Goal: Transaction & Acquisition: Purchase product/service

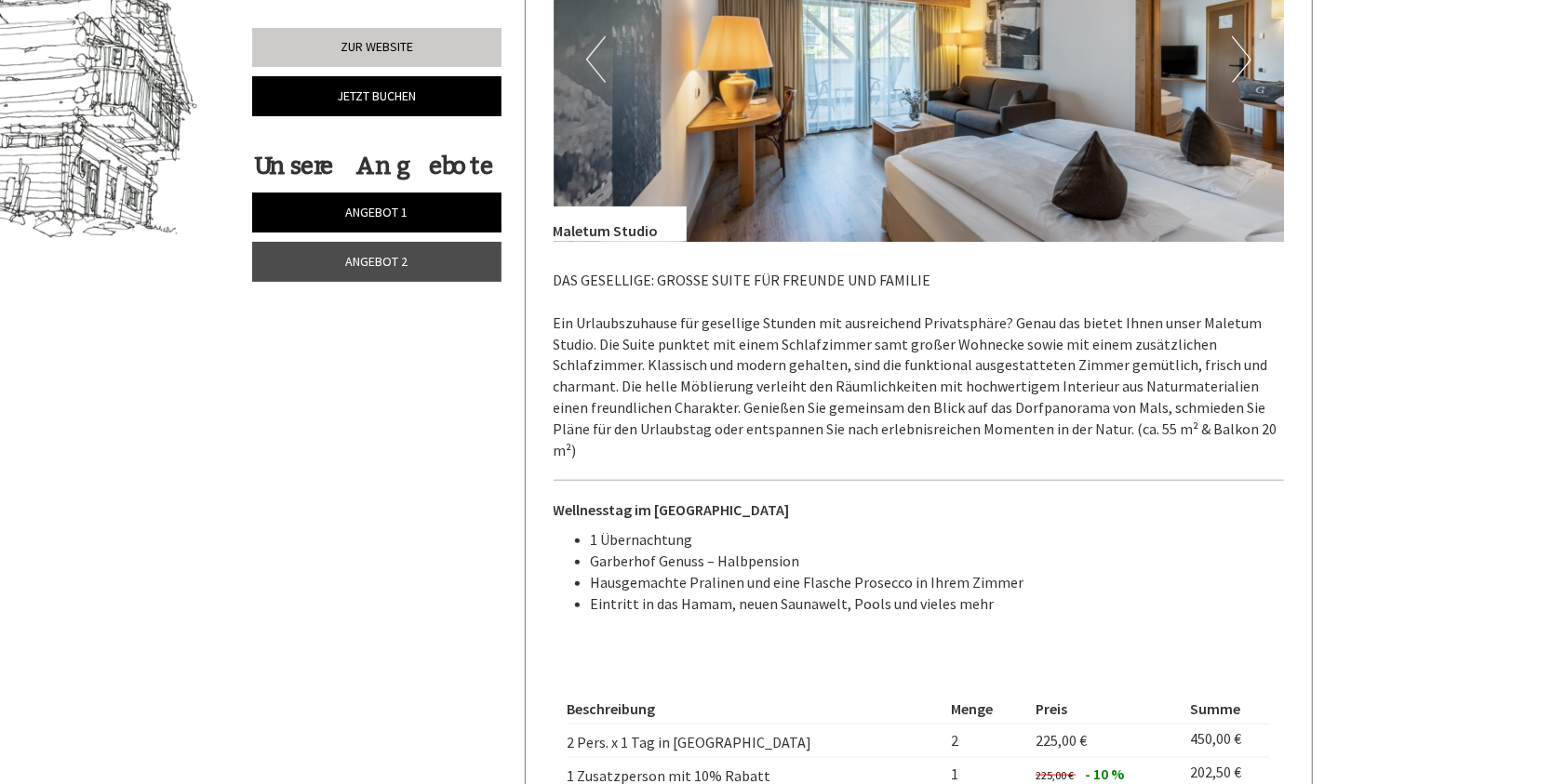
scroll to position [1023, 0]
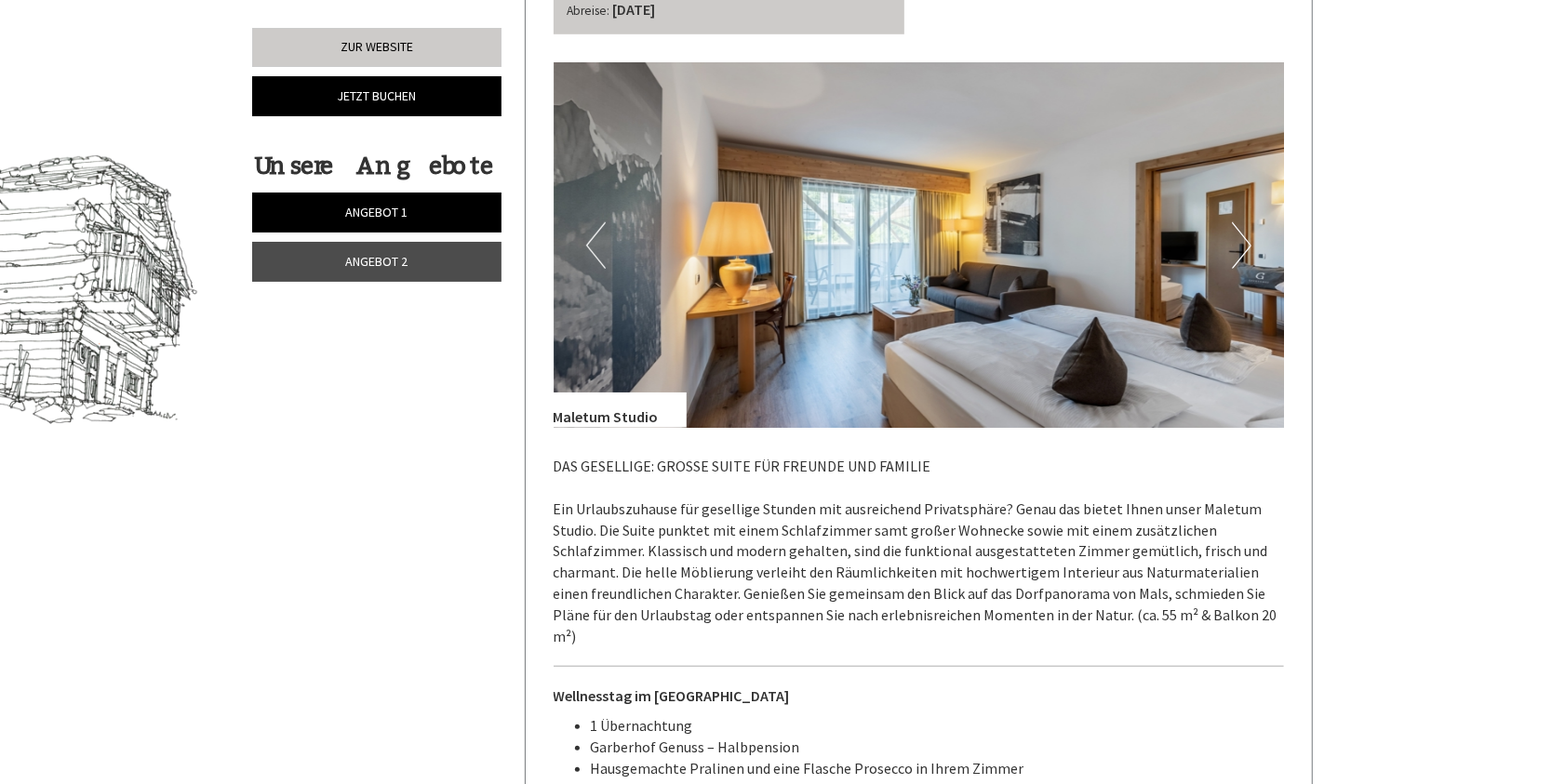
click at [1233, 240] on button "Next" at bounding box center [1242, 246] width 19 height 46
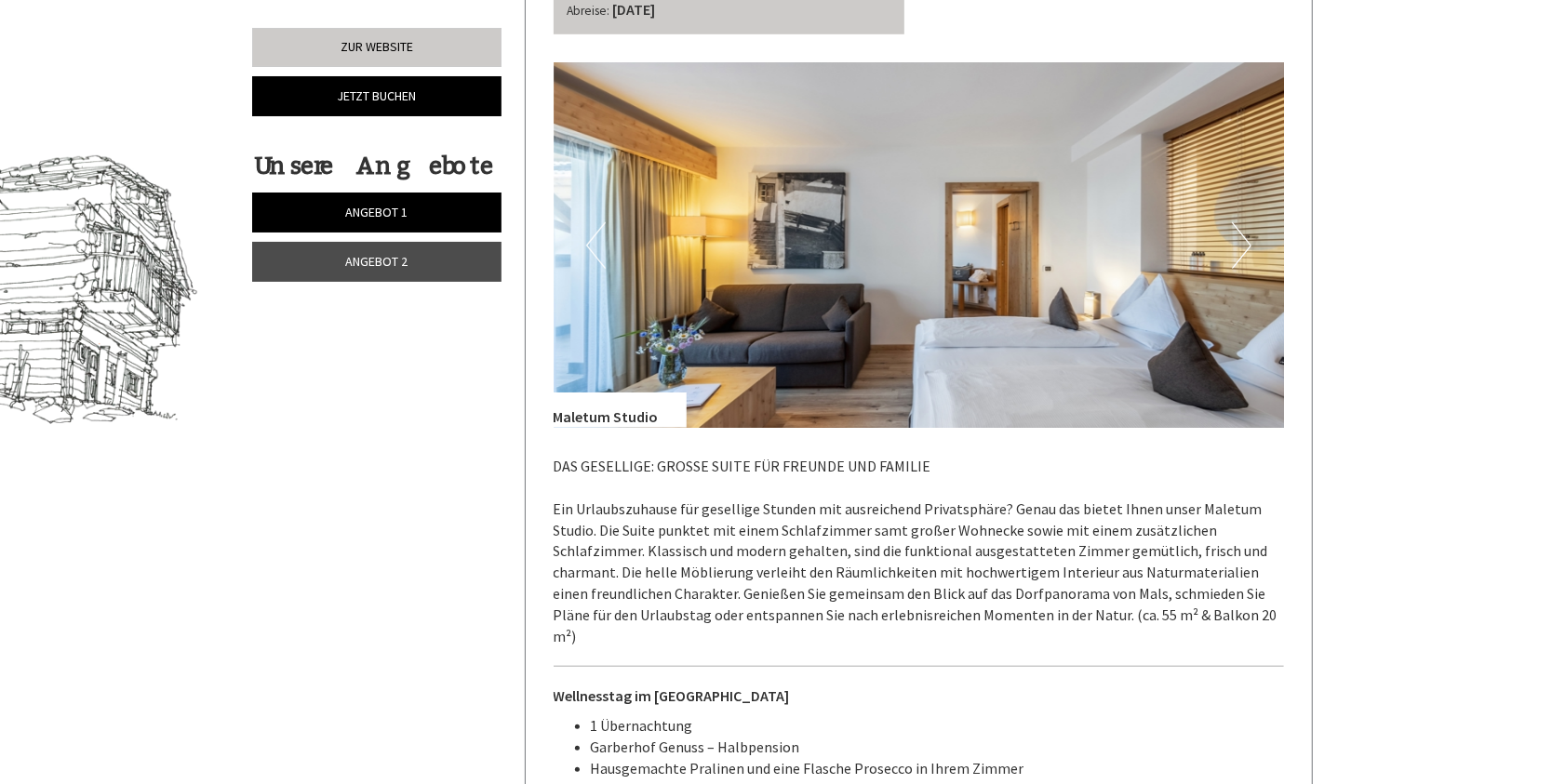
click at [1233, 240] on button "Next" at bounding box center [1242, 246] width 19 height 46
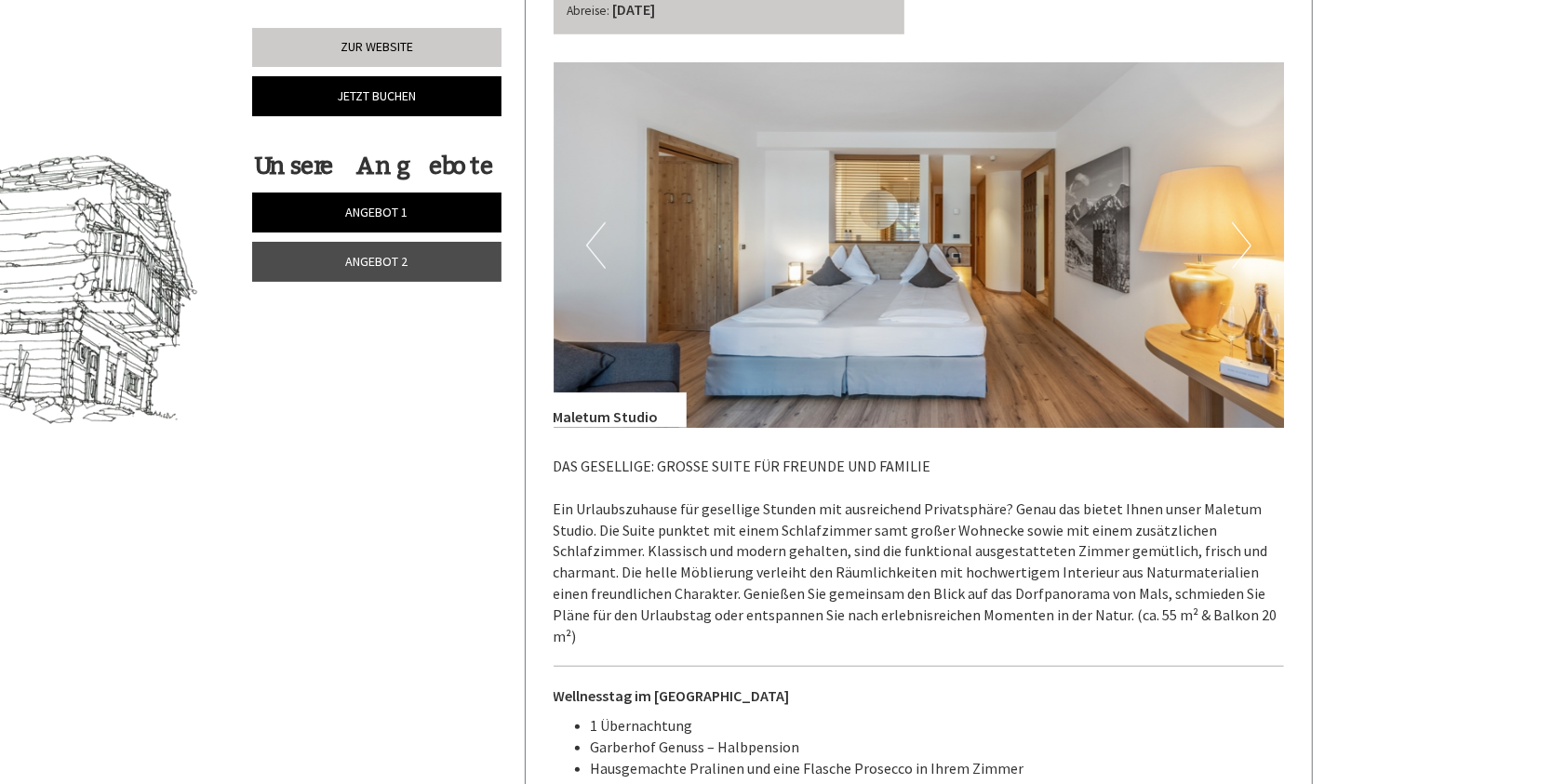
click at [1233, 240] on button "Next" at bounding box center [1242, 246] width 19 height 46
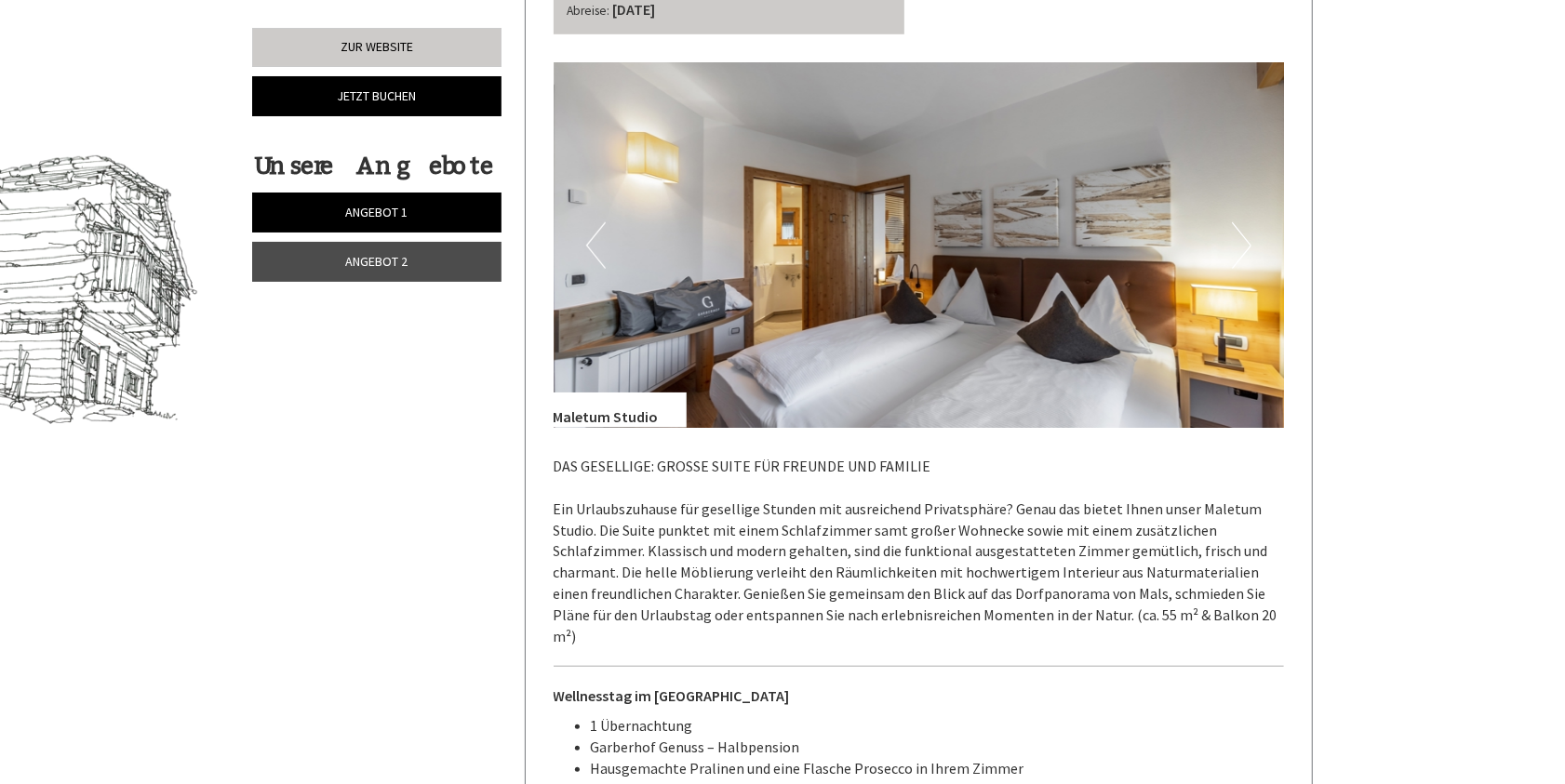
click at [1233, 240] on button "Next" at bounding box center [1242, 246] width 19 height 46
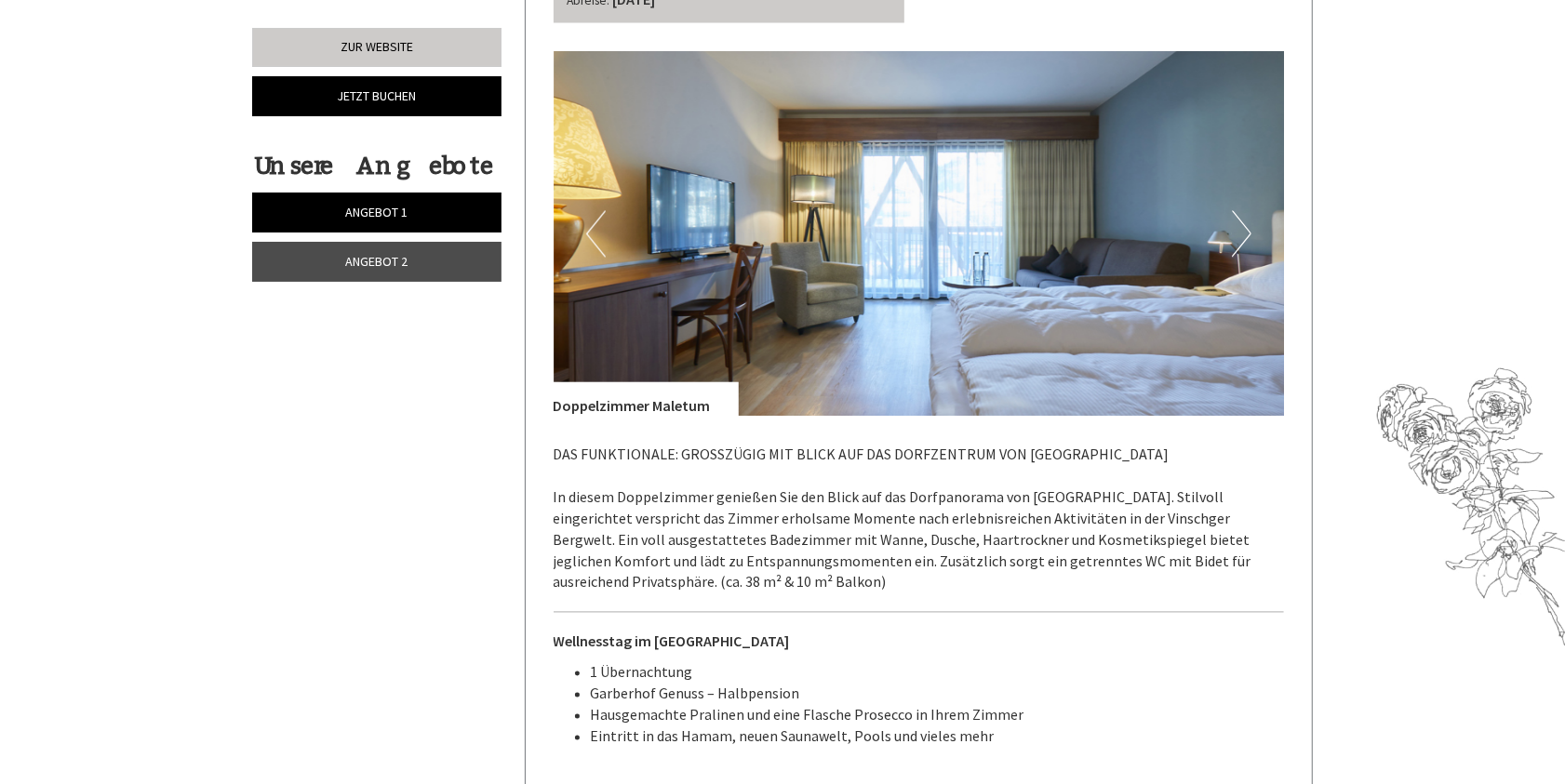
scroll to position [2231, 0]
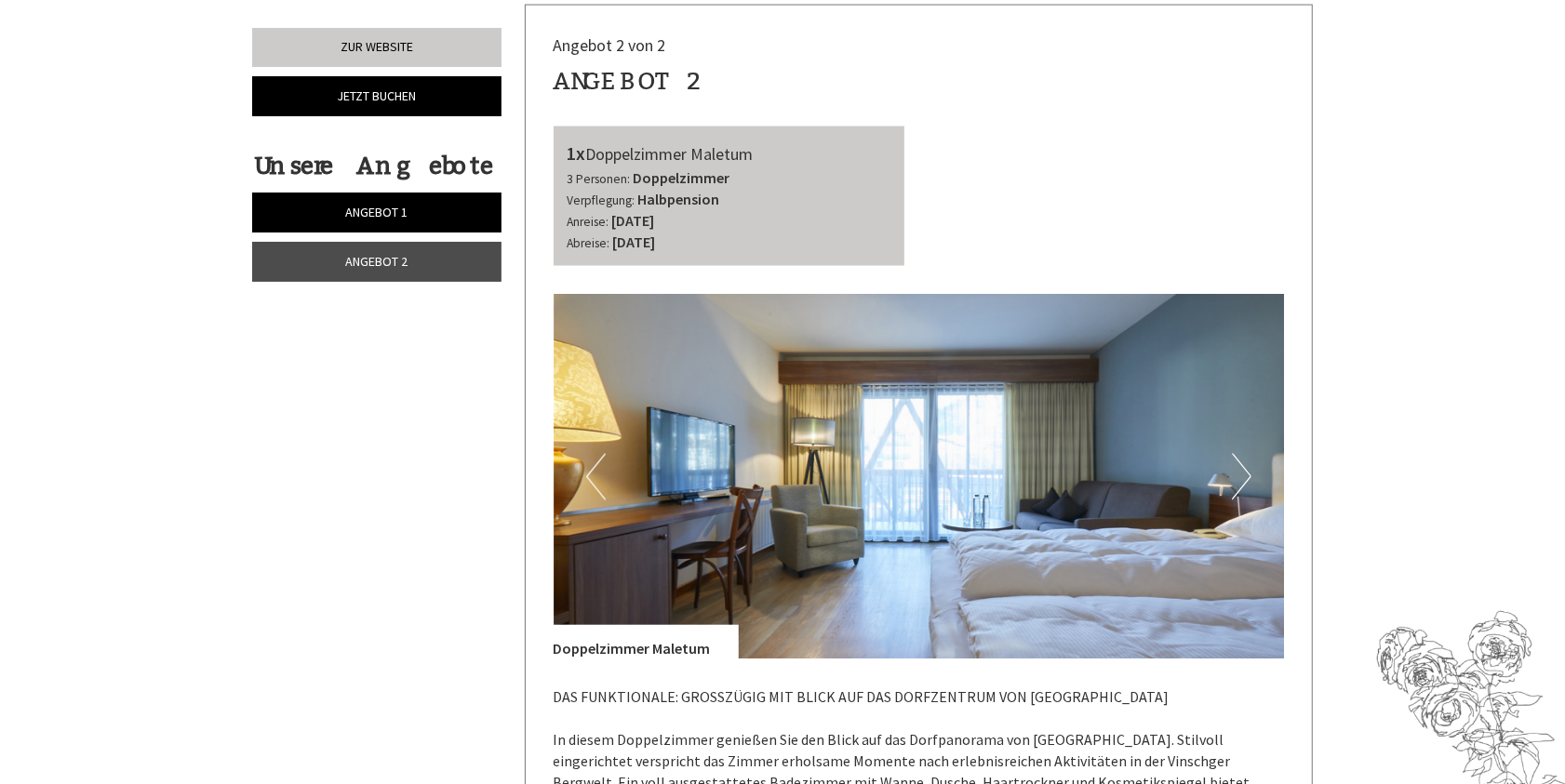
click at [1220, 459] on img at bounding box center [919, 477] width 731 height 366
click at [1240, 456] on button "Next" at bounding box center [1242, 477] width 19 height 46
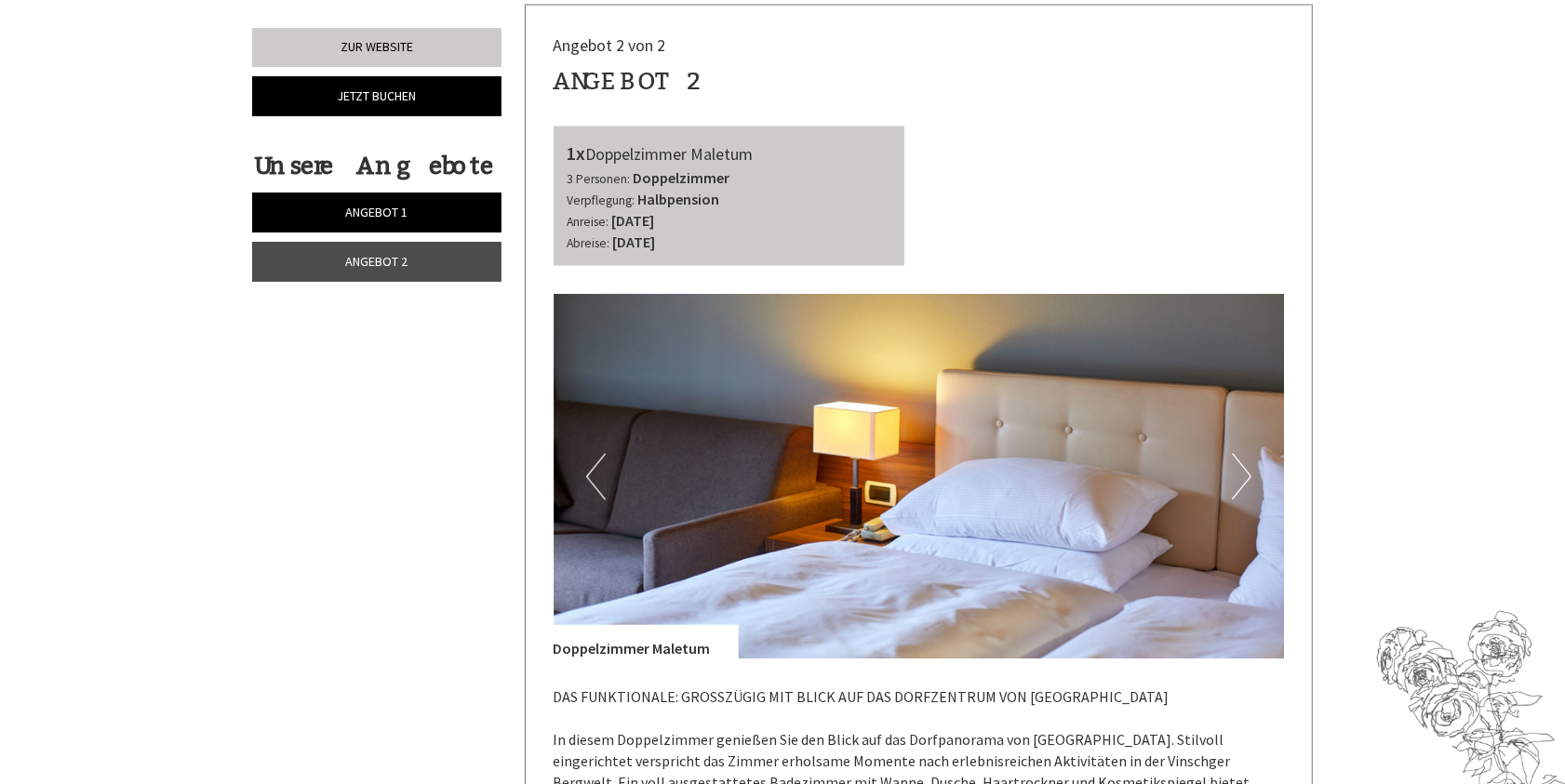
click at [1240, 455] on button "Next" at bounding box center [1242, 477] width 19 height 46
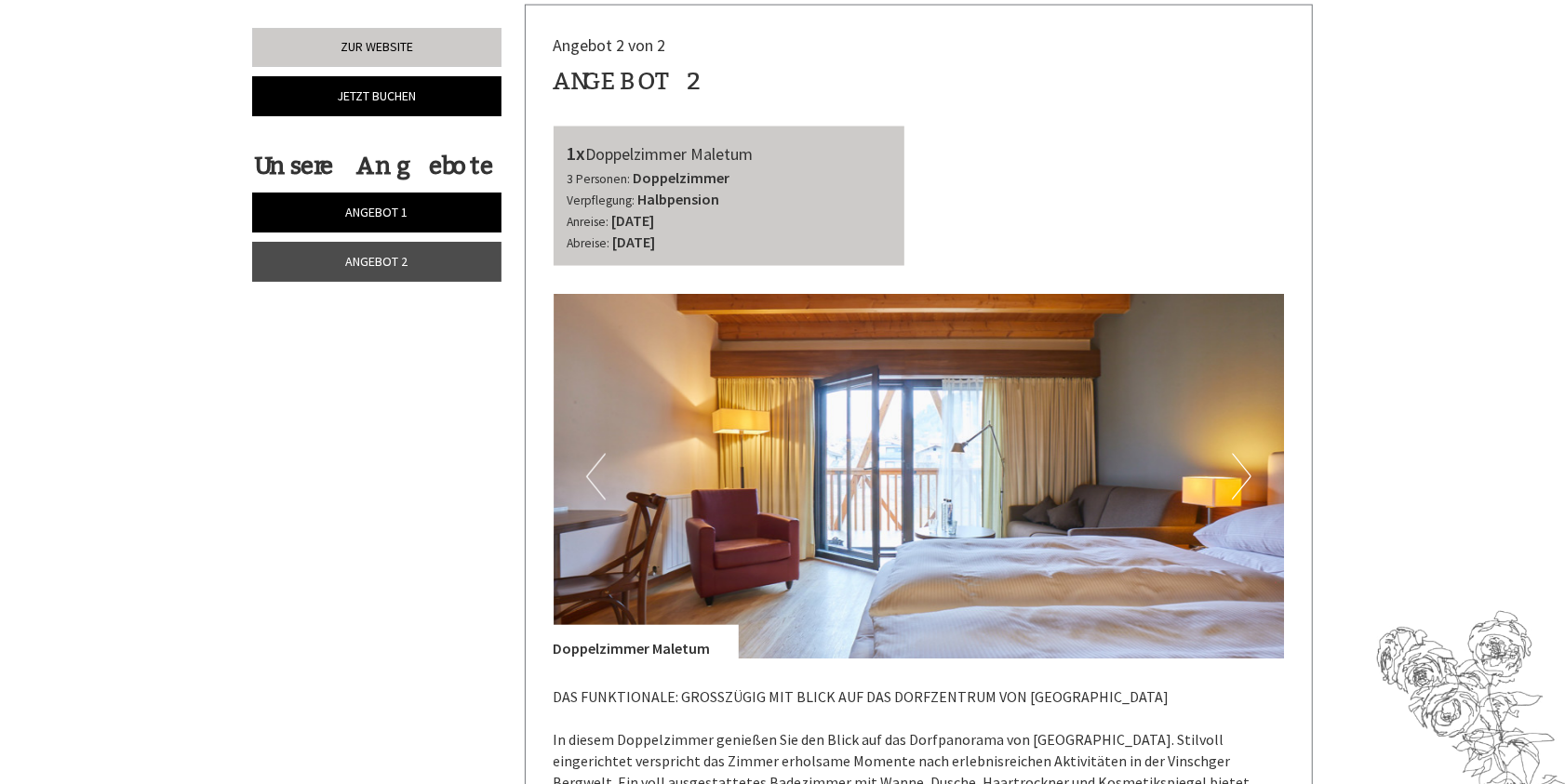
click at [1240, 455] on button "Next" at bounding box center [1242, 477] width 19 height 46
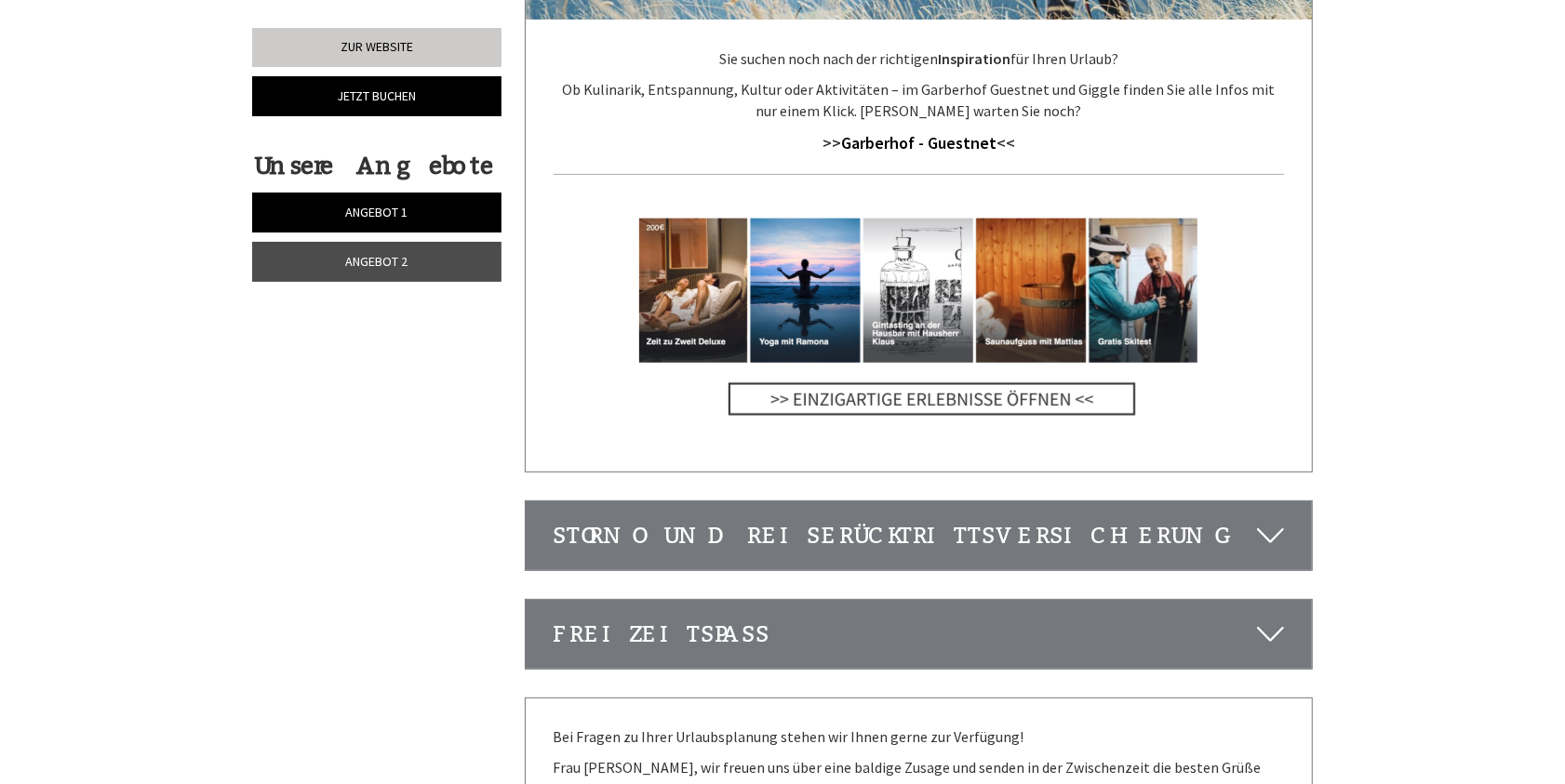
scroll to position [5486, 0]
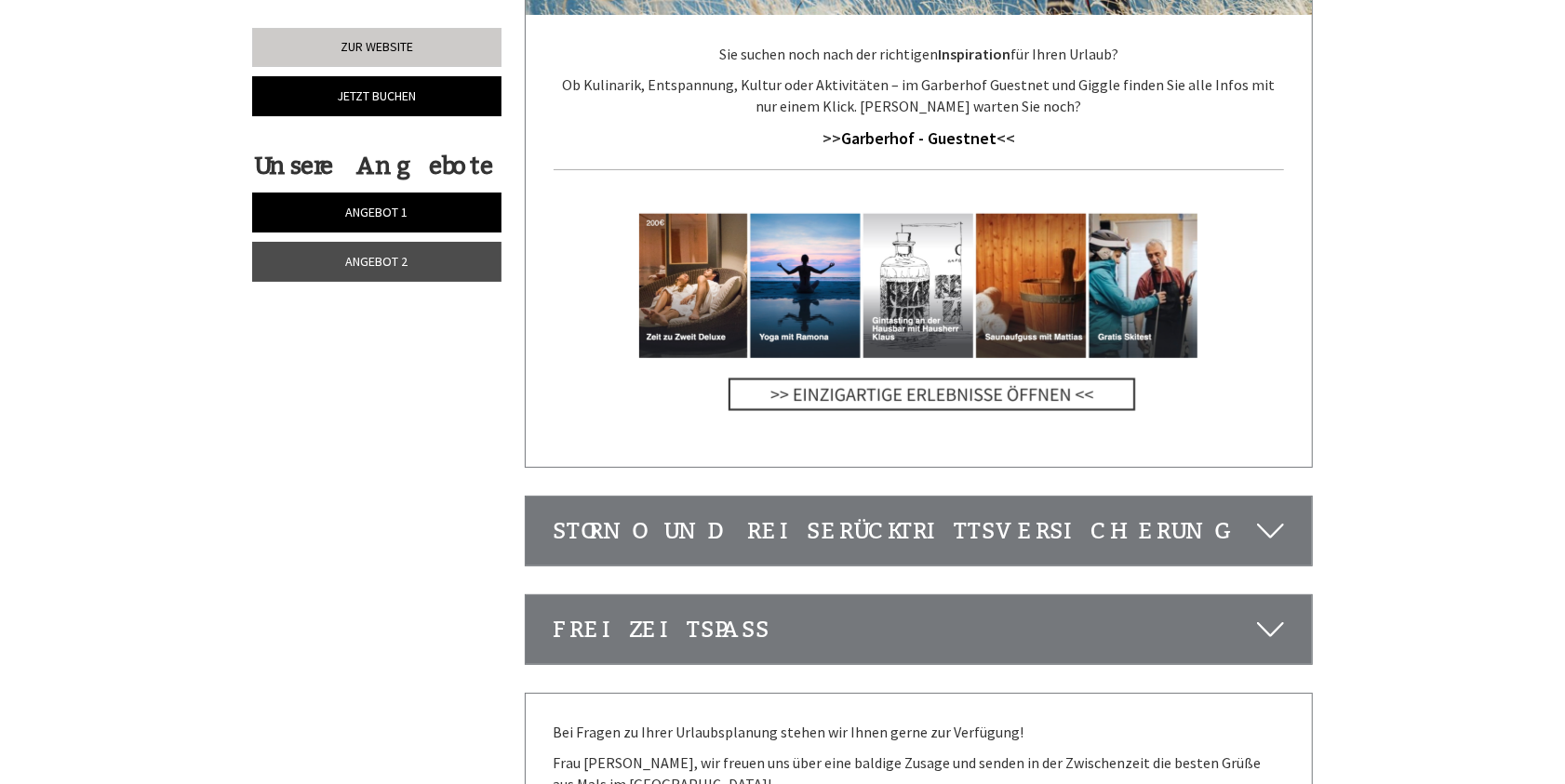
click at [1024, 497] on div "Storno und Reiserücktrittsversicherung" at bounding box center [919, 530] width 787 height 69
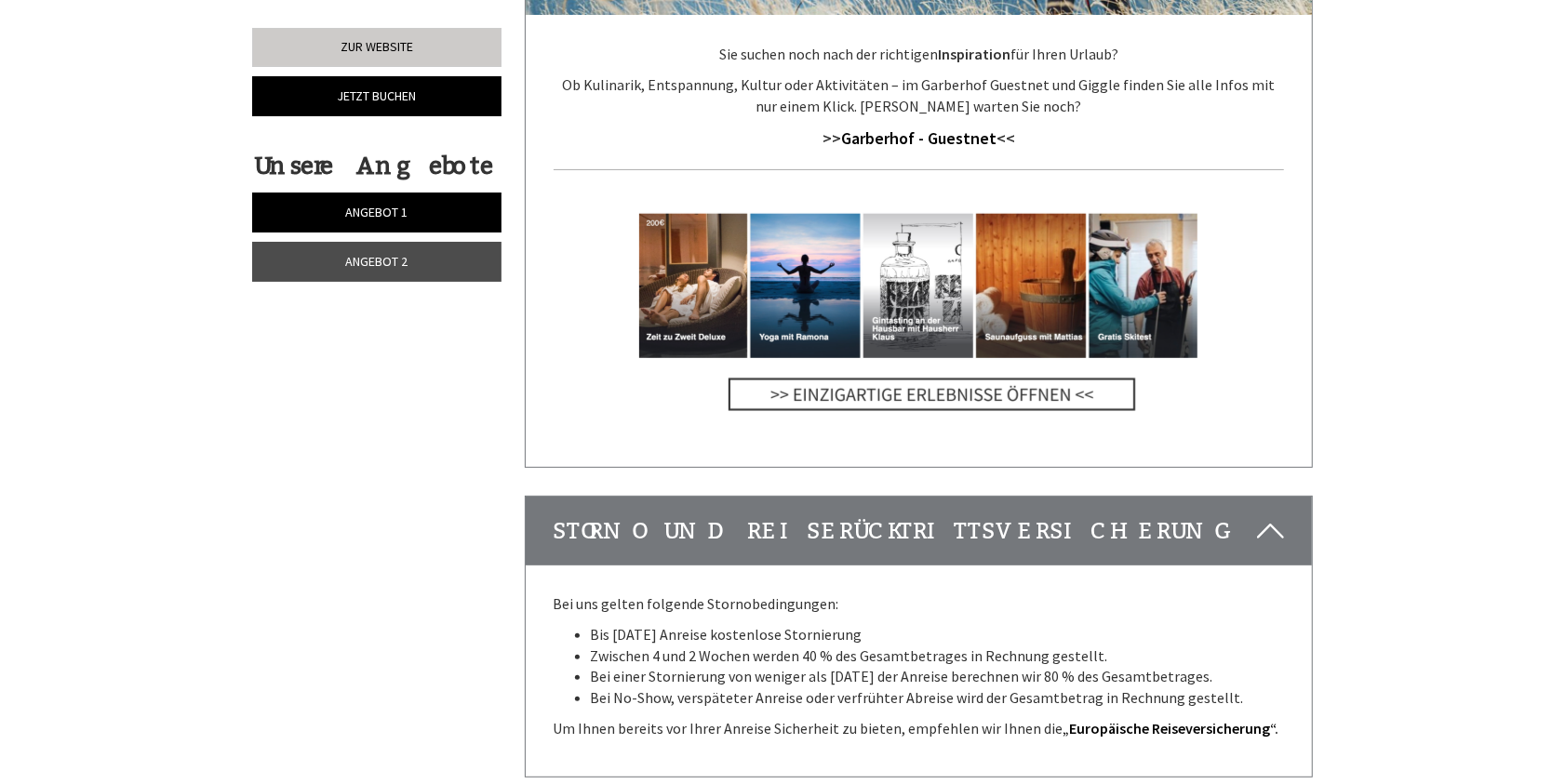
click at [1025, 497] on div "Storno und Reiserücktrittsversicherung" at bounding box center [919, 530] width 787 height 69
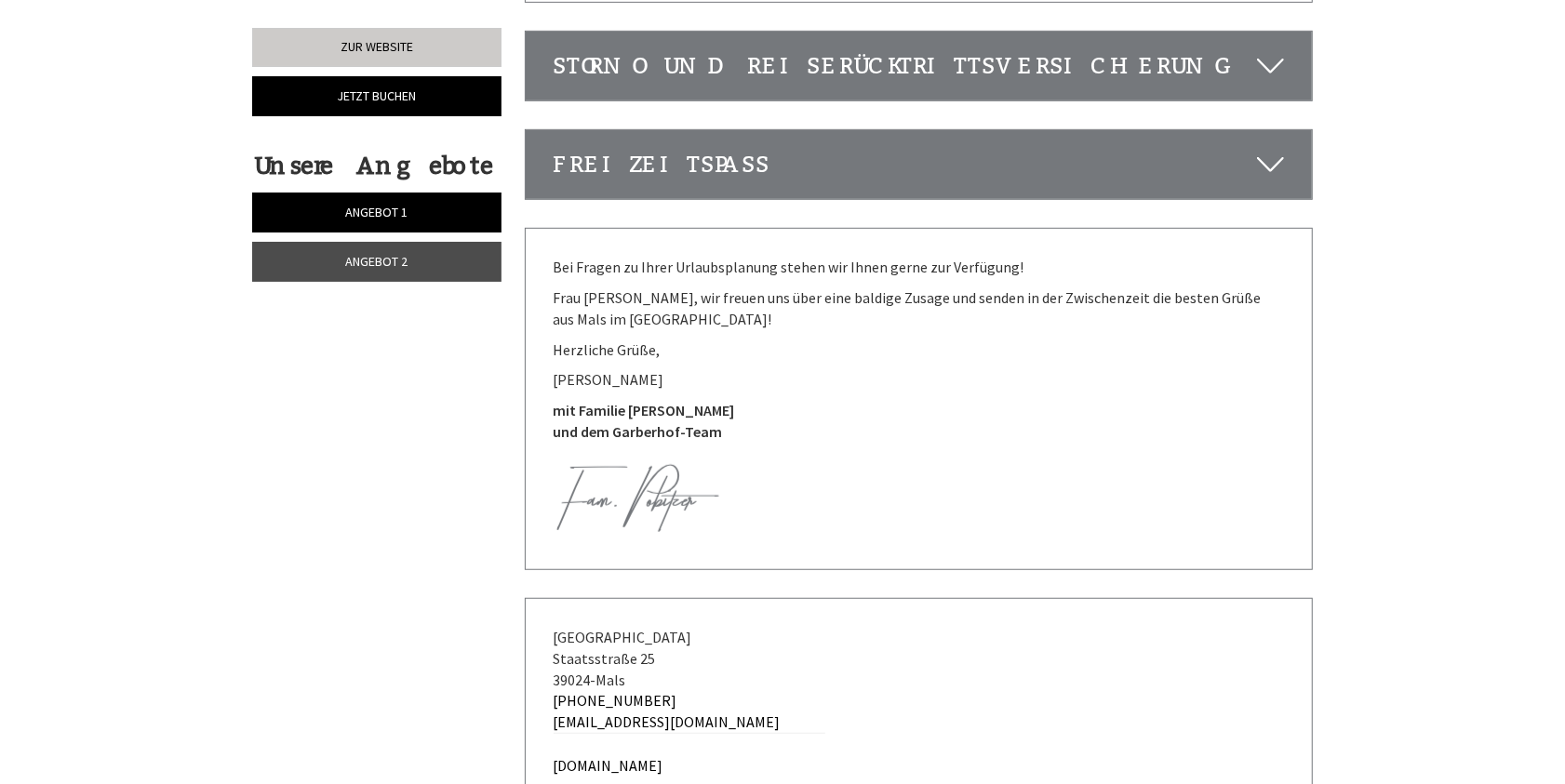
click at [359, 210] on span "Angebot 1" at bounding box center [377, 211] width 62 height 16
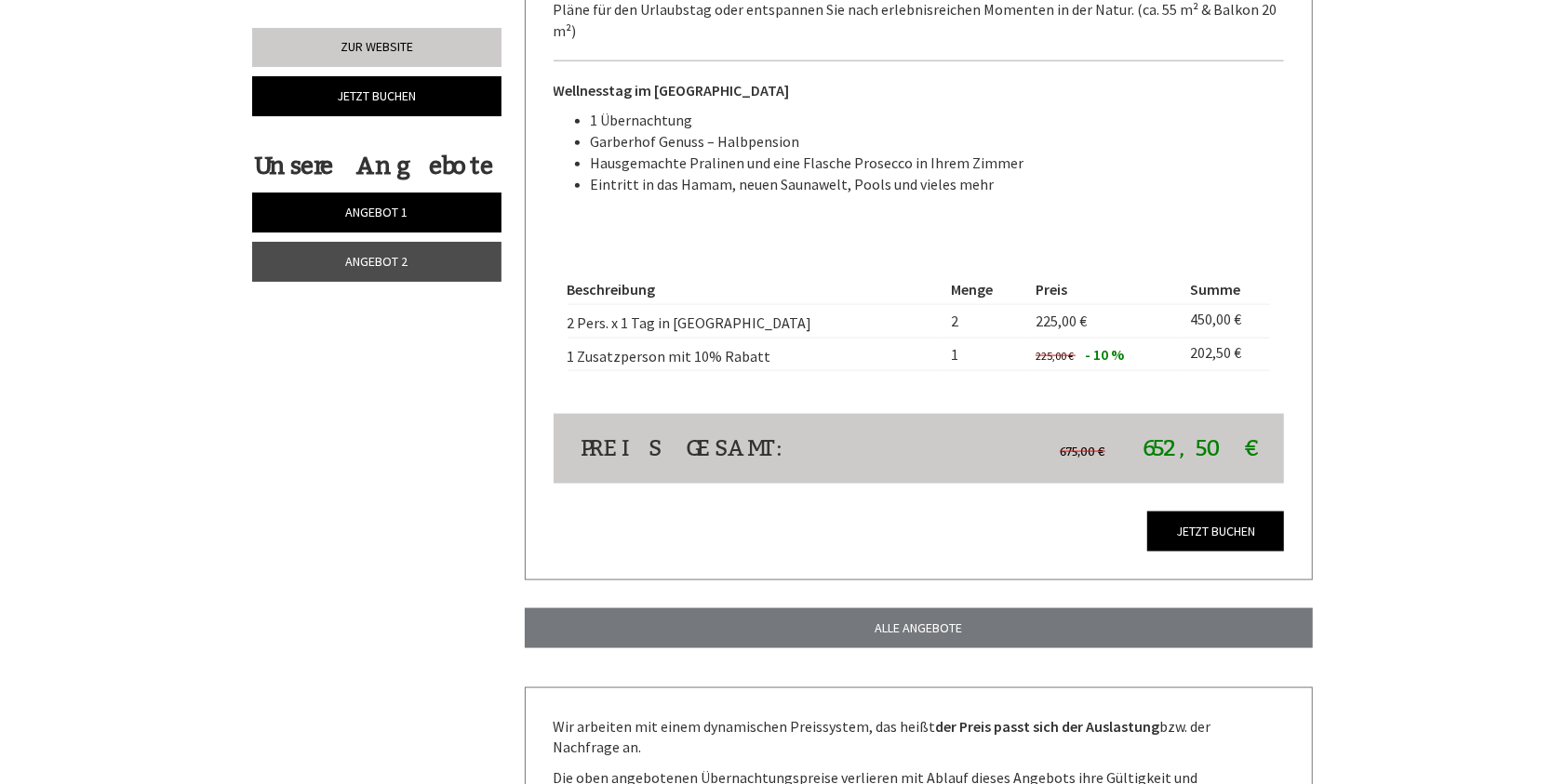
scroll to position [1631, 0]
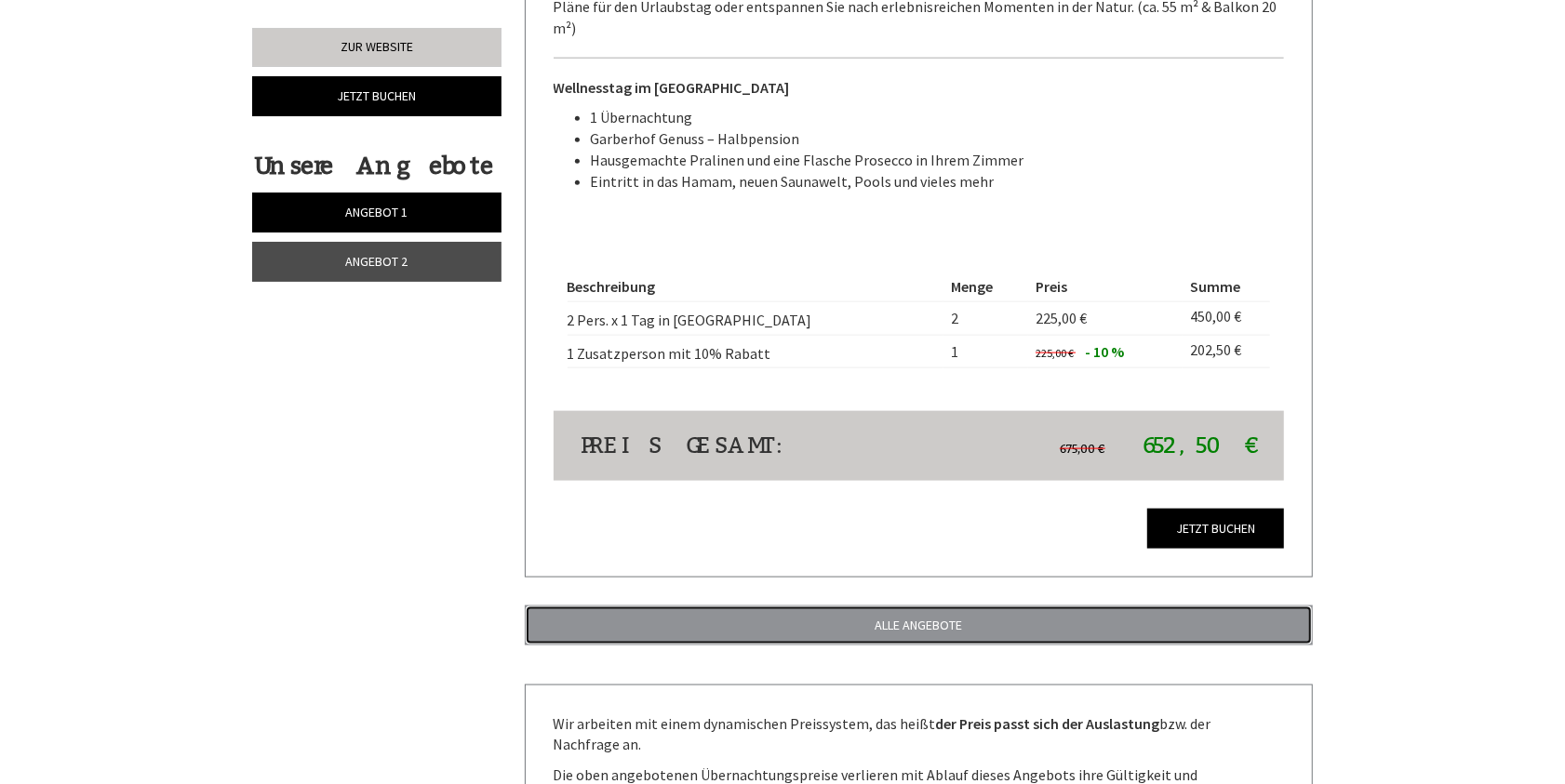
click at [967, 605] on link "ALLE ANGEBOTE" at bounding box center [919, 624] width 789 height 40
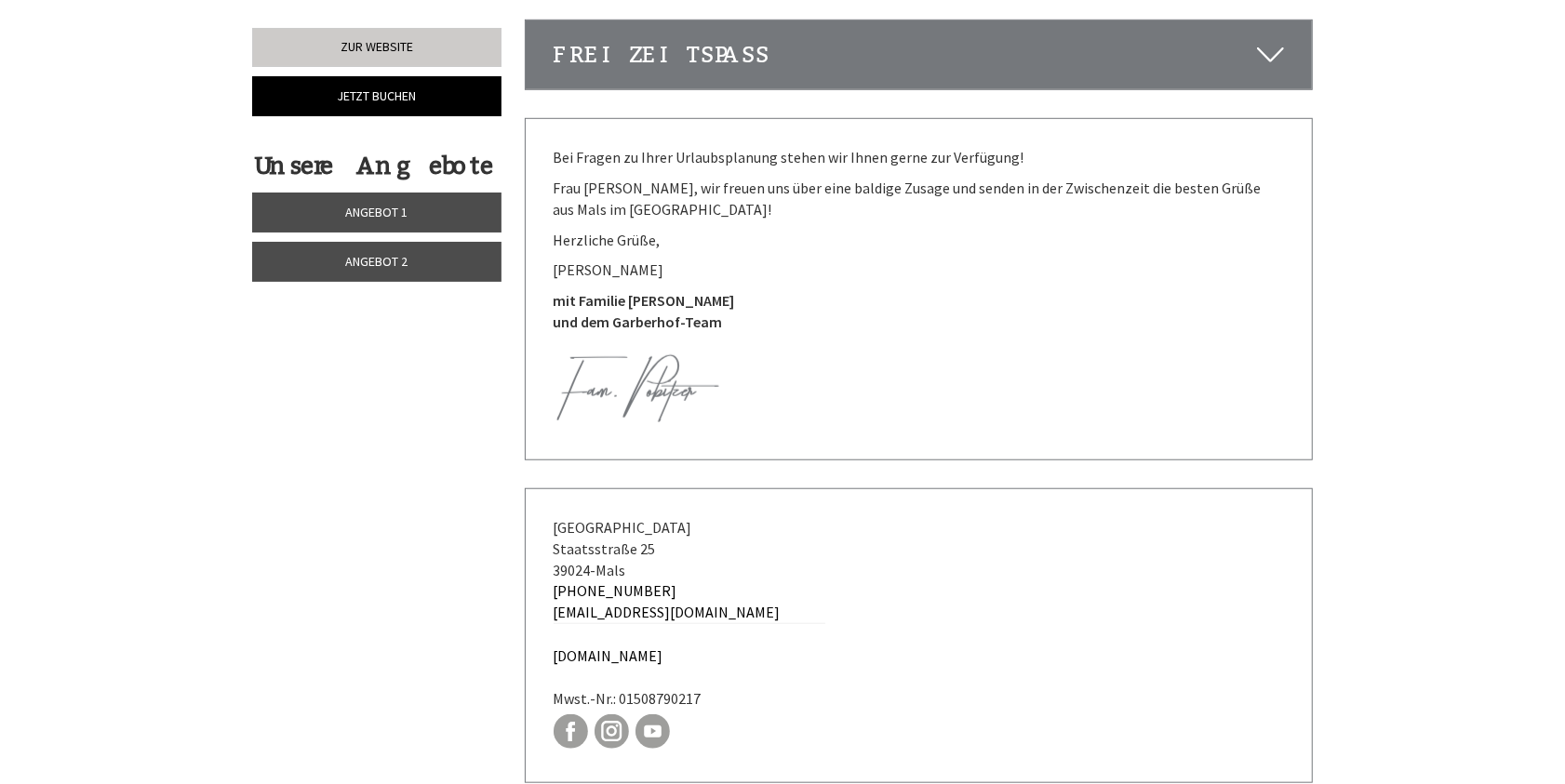
scroll to position [5675, 0]
